Goal: Book appointment/travel/reservation: Book appointment/travel/reservation

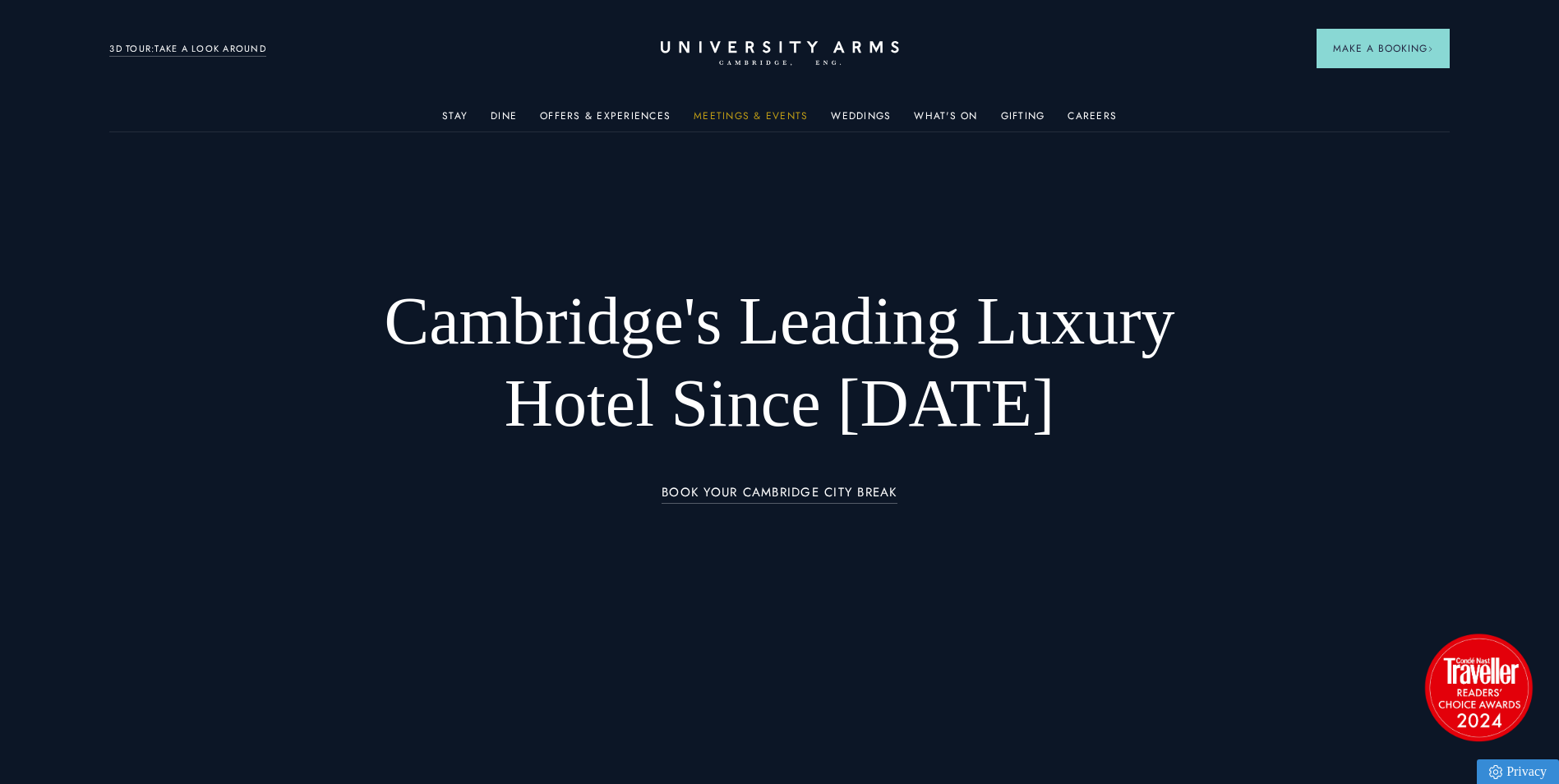
click at [737, 113] on link "Meetings & Events" at bounding box center [750, 120] width 114 height 21
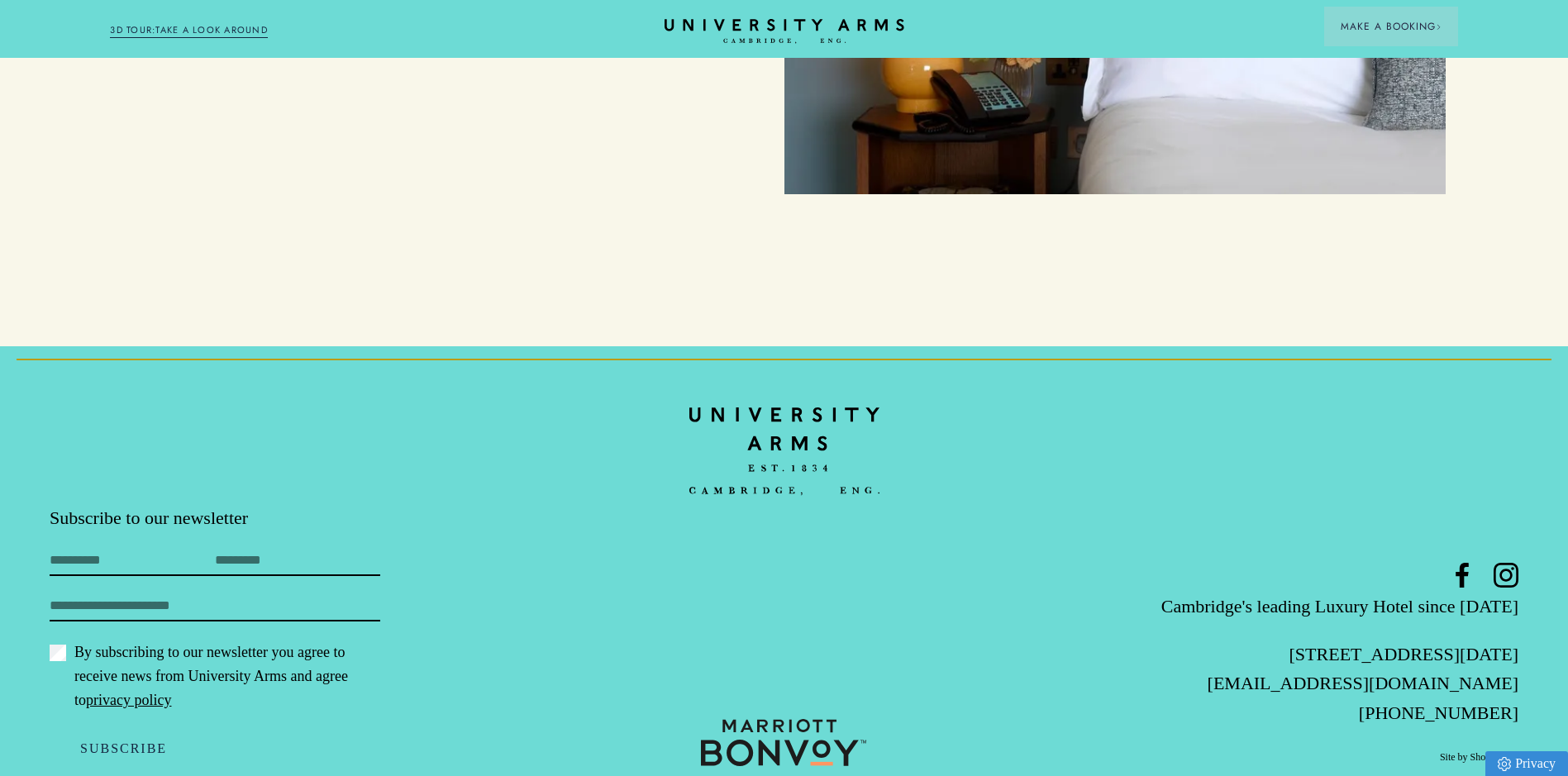
scroll to position [8129, 0]
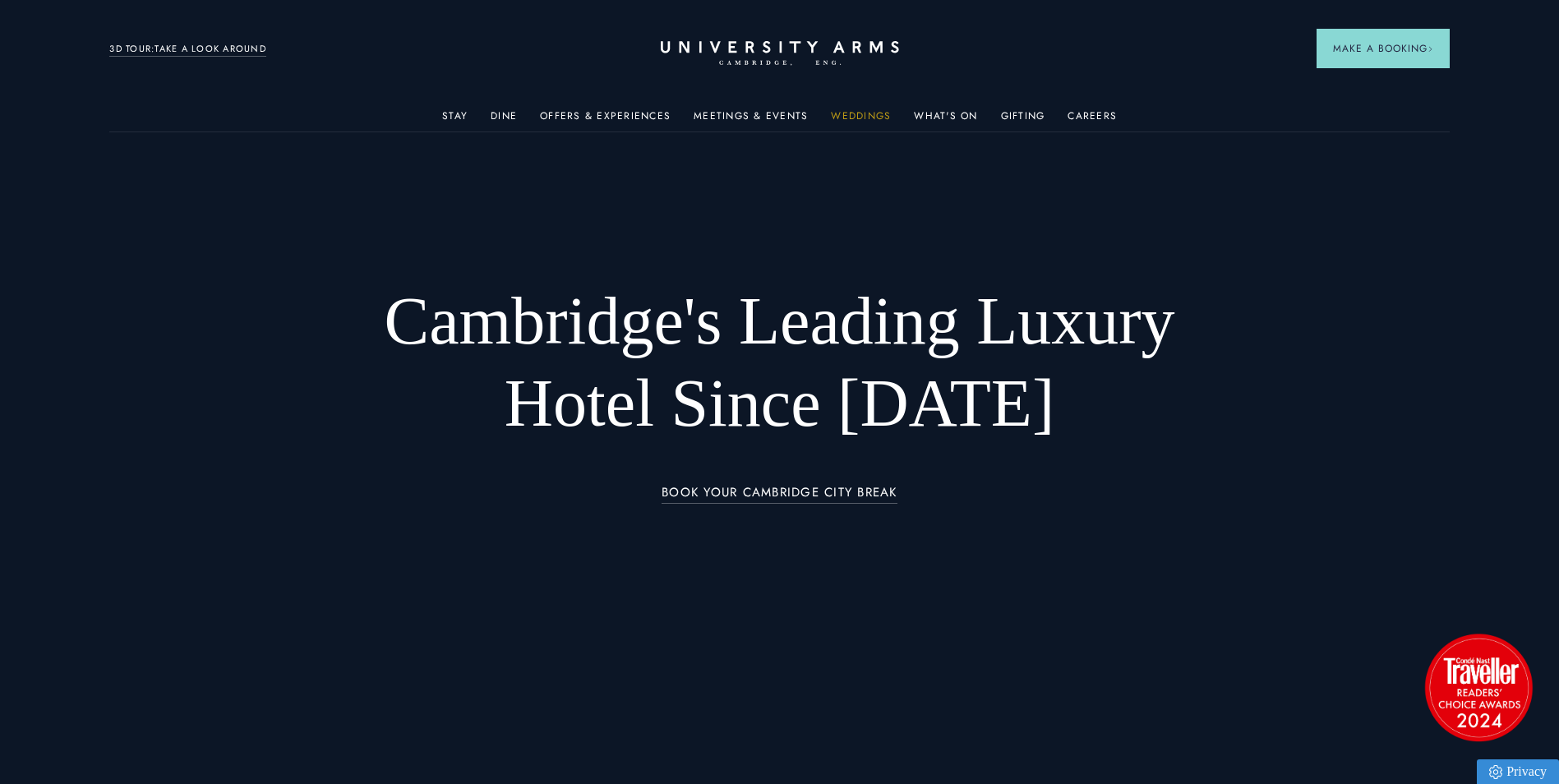
click at [847, 111] on link "Weddings" at bounding box center [861, 120] width 60 height 21
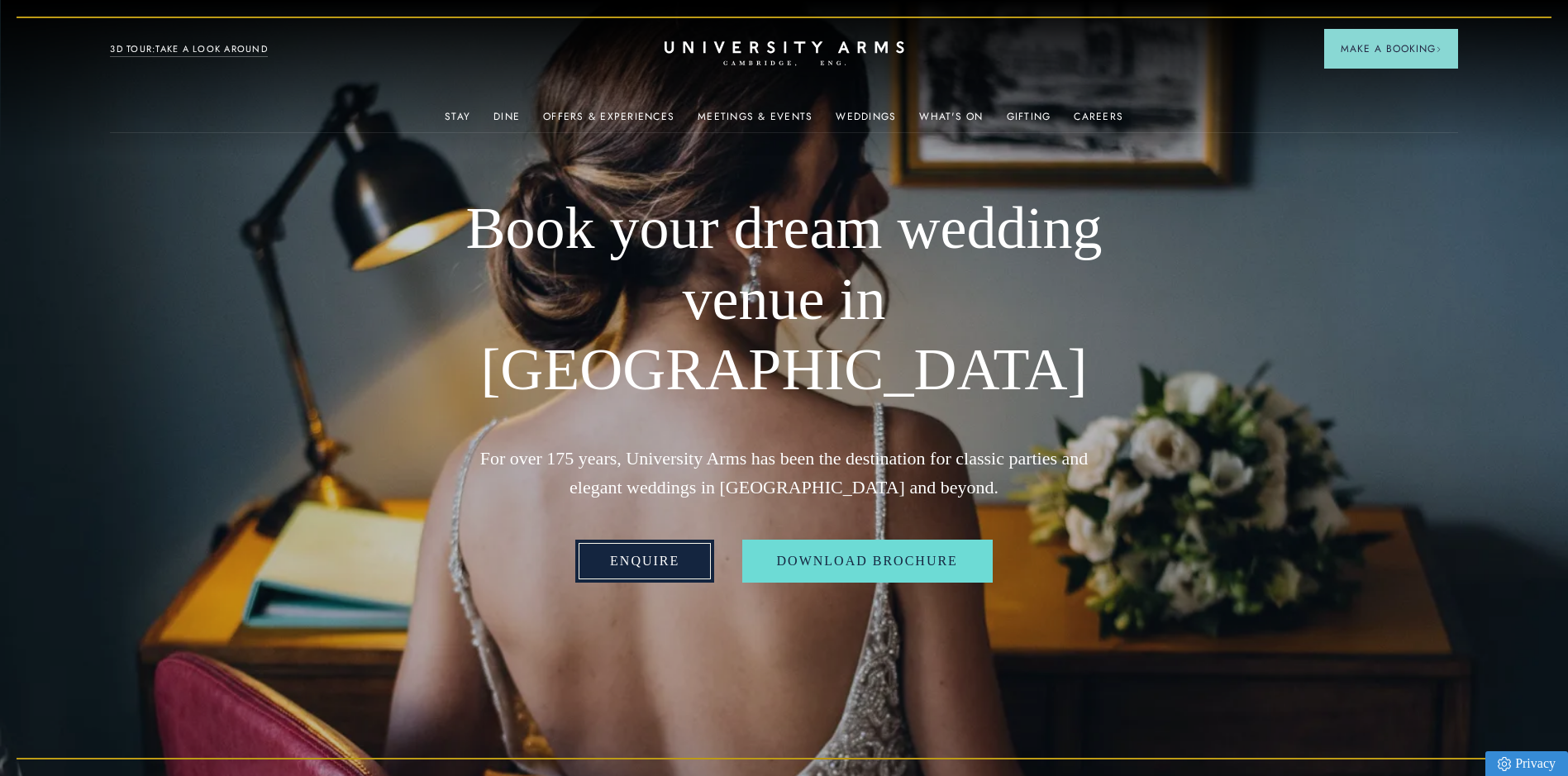
click at [665, 552] on link "Enquire" at bounding box center [645, 561] width 139 height 43
